Goal: Transaction & Acquisition: Book appointment/travel/reservation

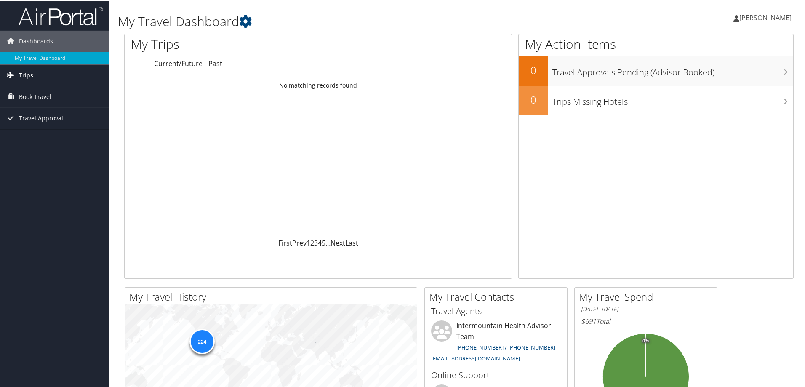
click at [21, 72] on span "Trips" at bounding box center [26, 74] width 14 height 21
click at [38, 134] on span "Book Travel" at bounding box center [35, 133] width 32 height 21
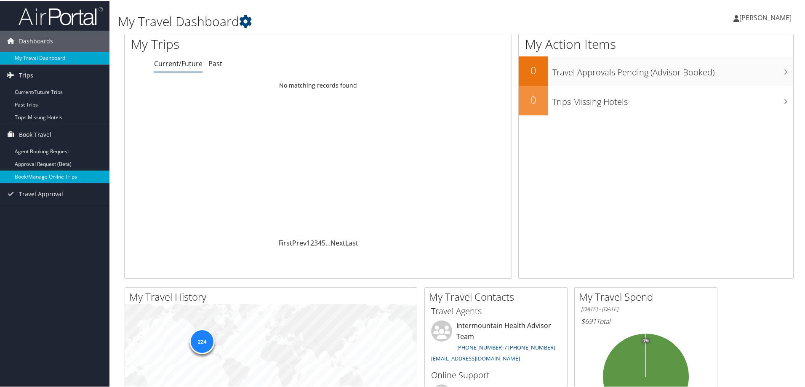
click at [48, 175] on link "Book/Manage Online Trips" at bounding box center [54, 176] width 109 height 13
click at [29, 176] on link "Book/Manage Online Trips" at bounding box center [54, 176] width 109 height 13
click at [30, 175] on link "Book/Manage Online Trips" at bounding box center [54, 176] width 109 height 13
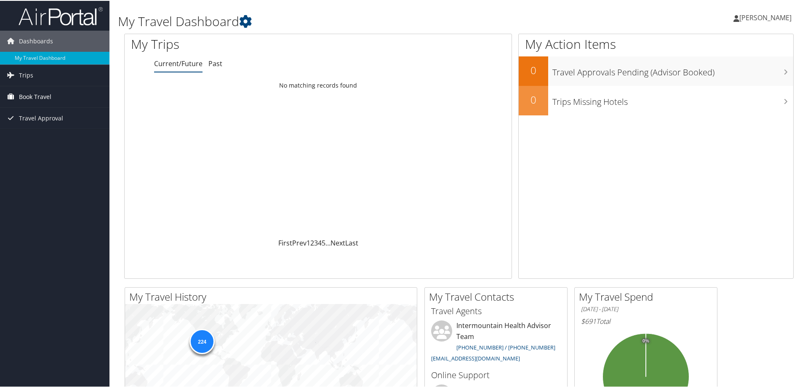
click at [30, 96] on span "Book Travel" at bounding box center [35, 95] width 32 height 21
click at [37, 139] on link "Book/Manage Online Trips" at bounding box center [54, 138] width 109 height 13
click at [42, 138] on link "Book/Manage Online Trips" at bounding box center [54, 138] width 109 height 13
